Goal: Find specific page/section: Find specific page/section

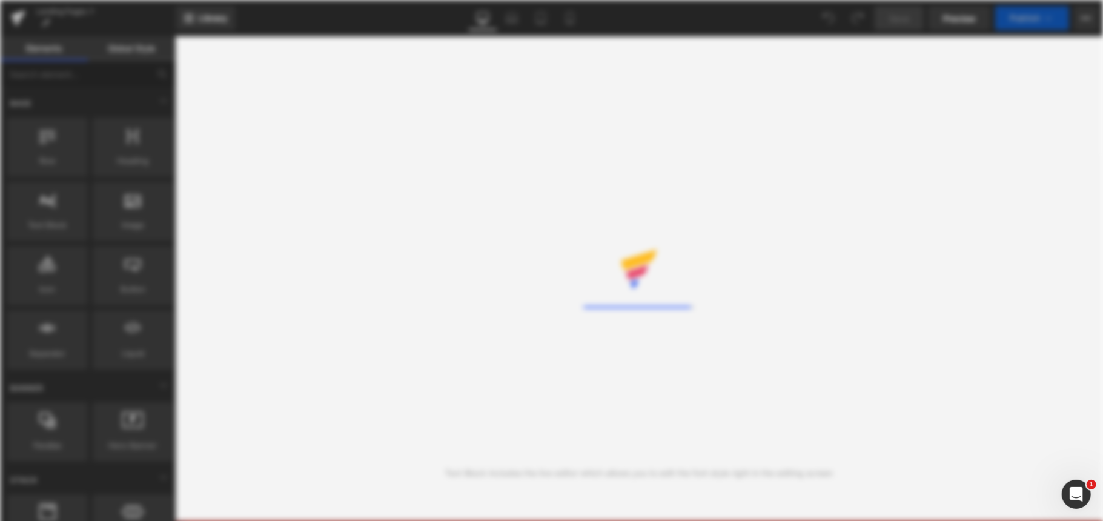
click at [311, 162] on div "Rendering Content" at bounding box center [551, 260] width 1103 height 521
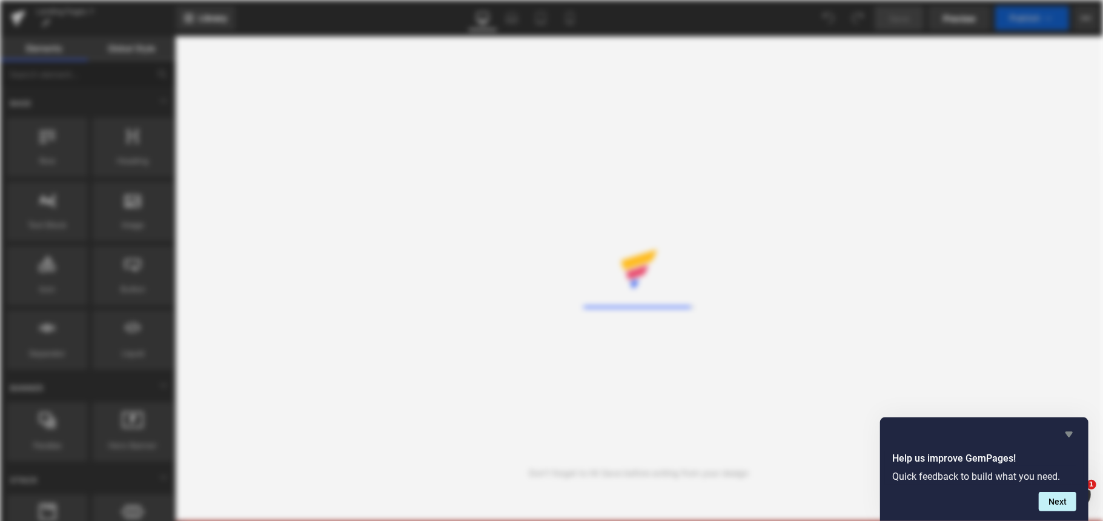
click at [1069, 435] on icon "Hide survey" at bounding box center [1069, 434] width 7 height 5
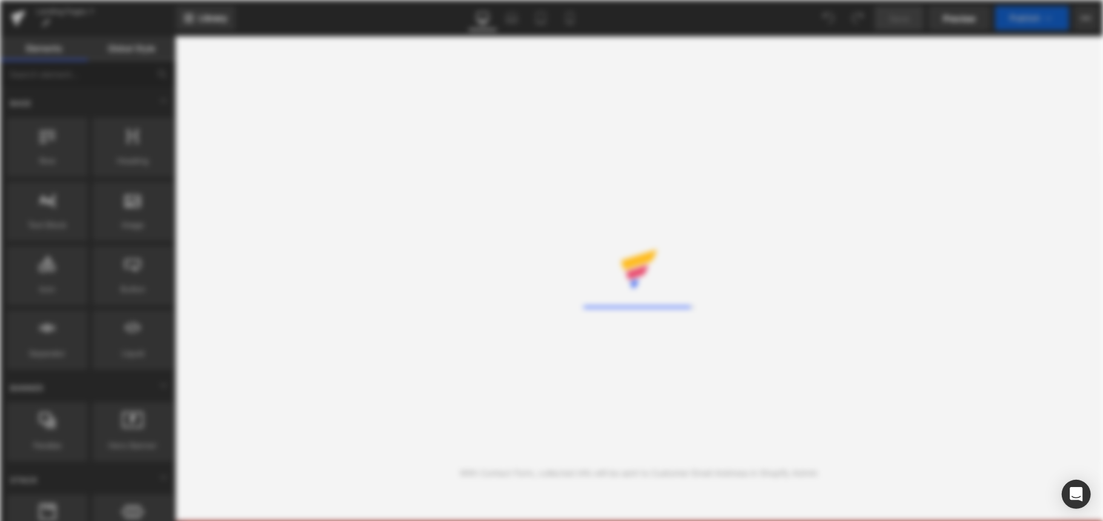
click at [374, 250] on div "Loading Content" at bounding box center [551, 260] width 1103 height 521
click at [373, 251] on div "Rendering Content" at bounding box center [551, 260] width 1103 height 521
